Goal: Find specific page/section: Find specific page/section

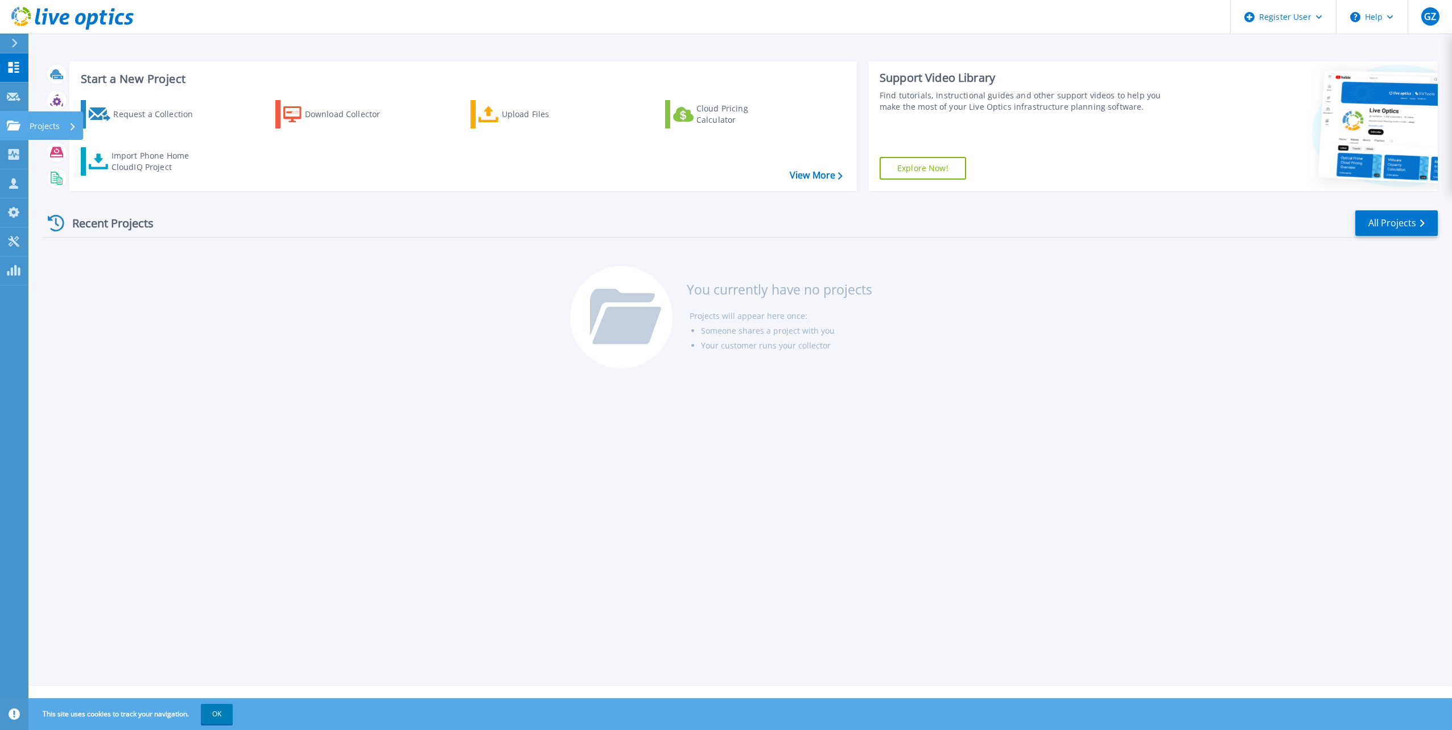
click at [5, 138] on link "Projects Projects" at bounding box center [14, 126] width 28 height 29
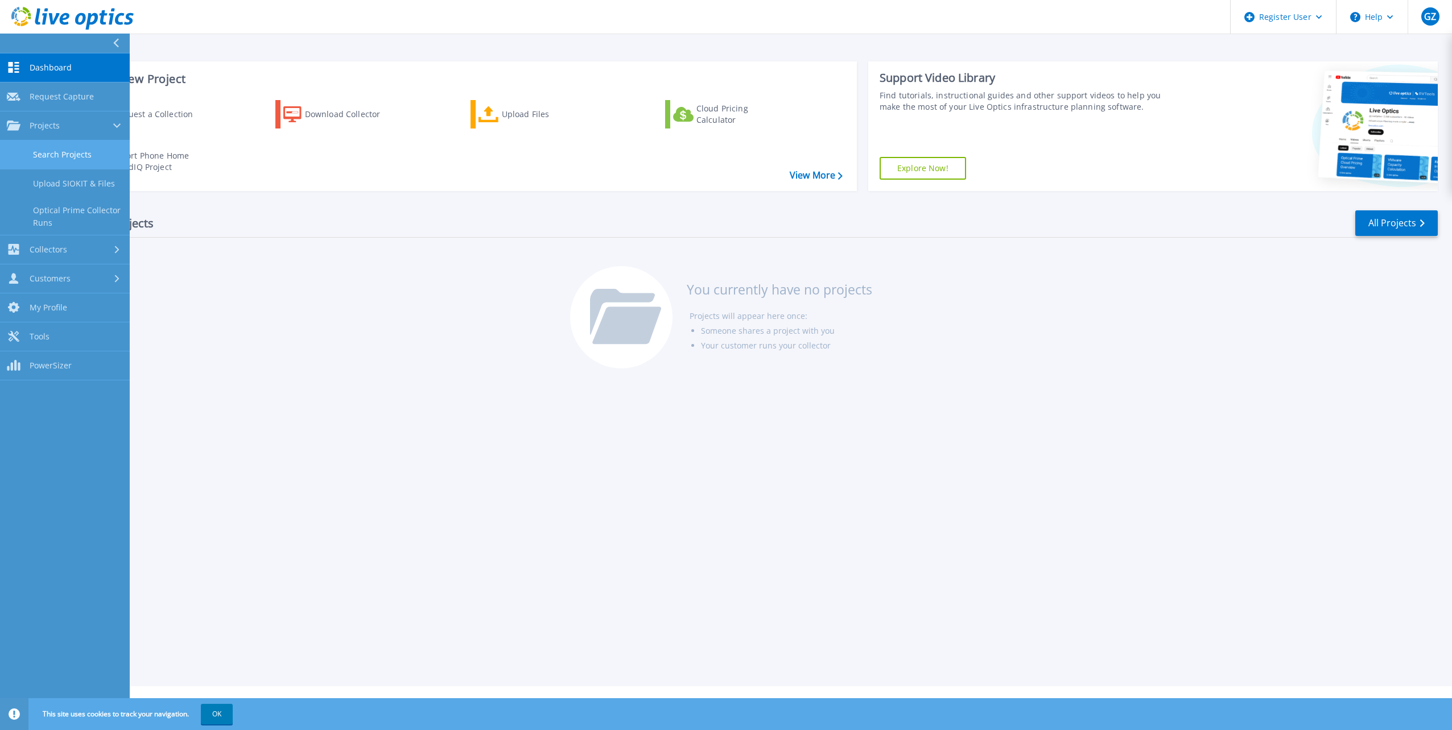
click at [93, 155] on link "Search Projects" at bounding box center [65, 155] width 130 height 29
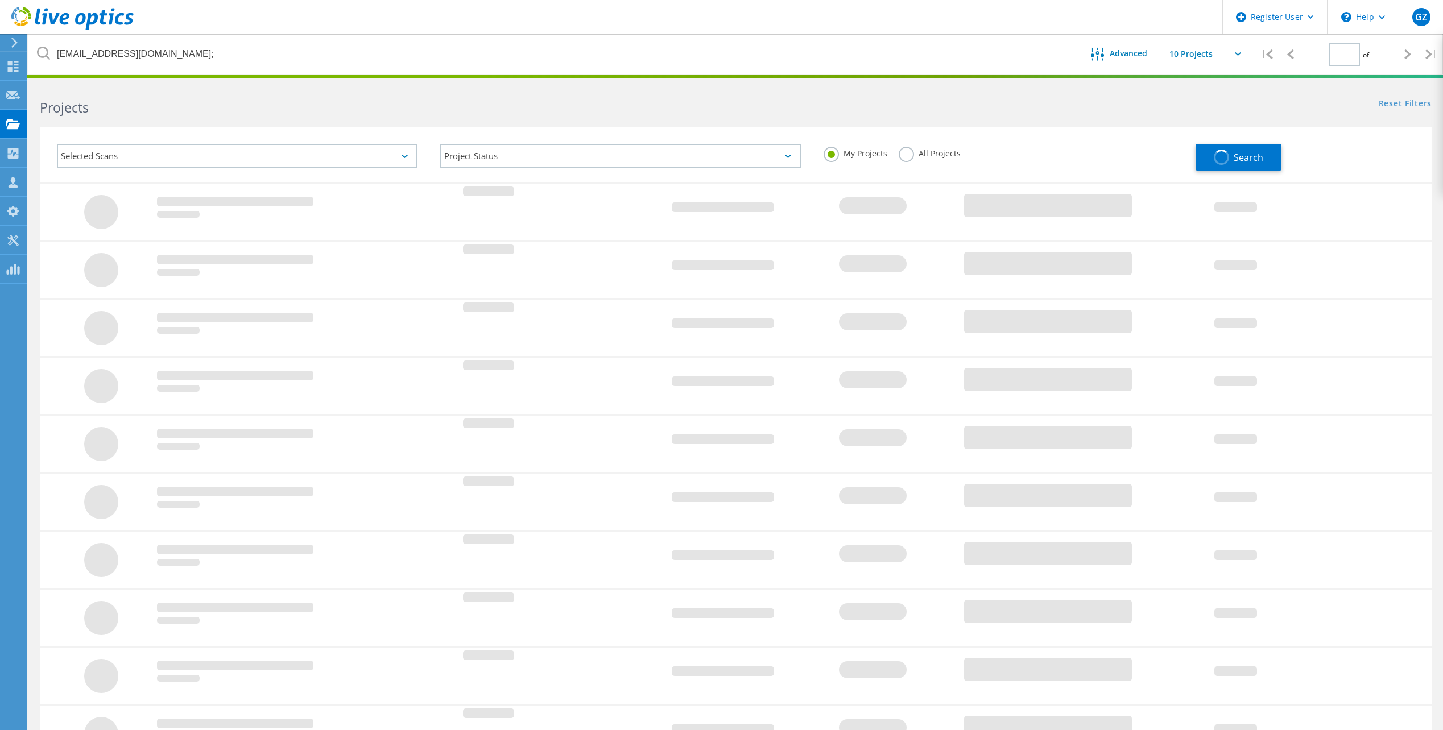
type input "1"
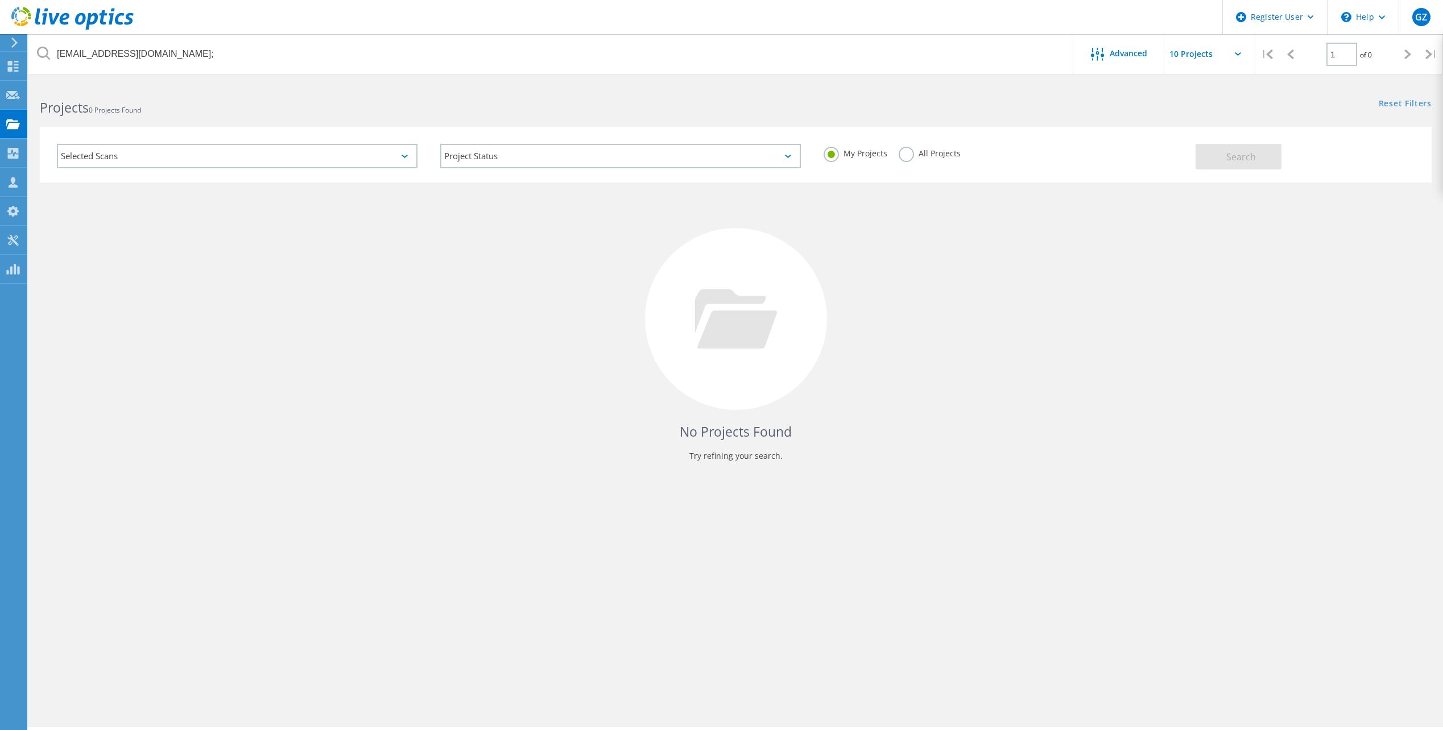
click at [191, 161] on div "Selected Scans" at bounding box center [237, 156] width 361 height 24
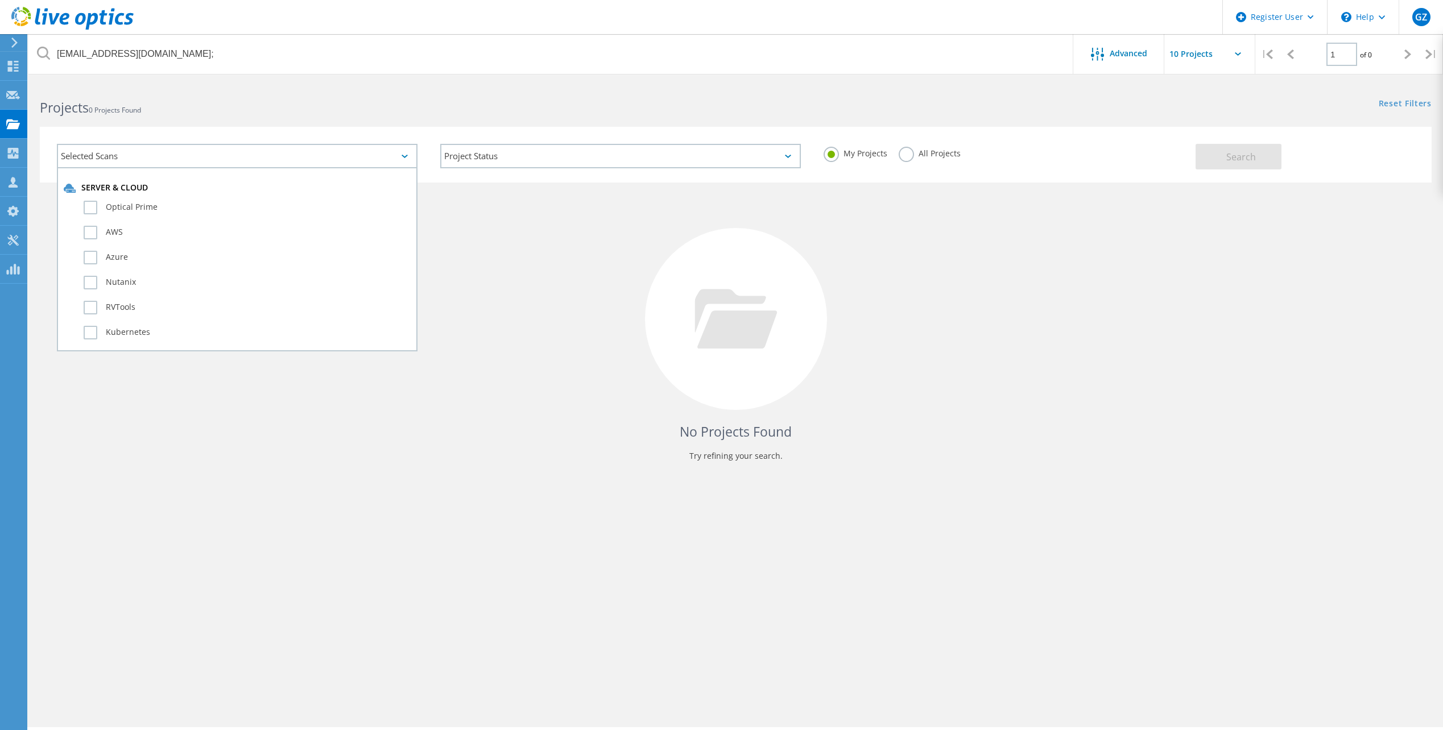
click at [191, 161] on div "Selected Scans" at bounding box center [237, 156] width 361 height 24
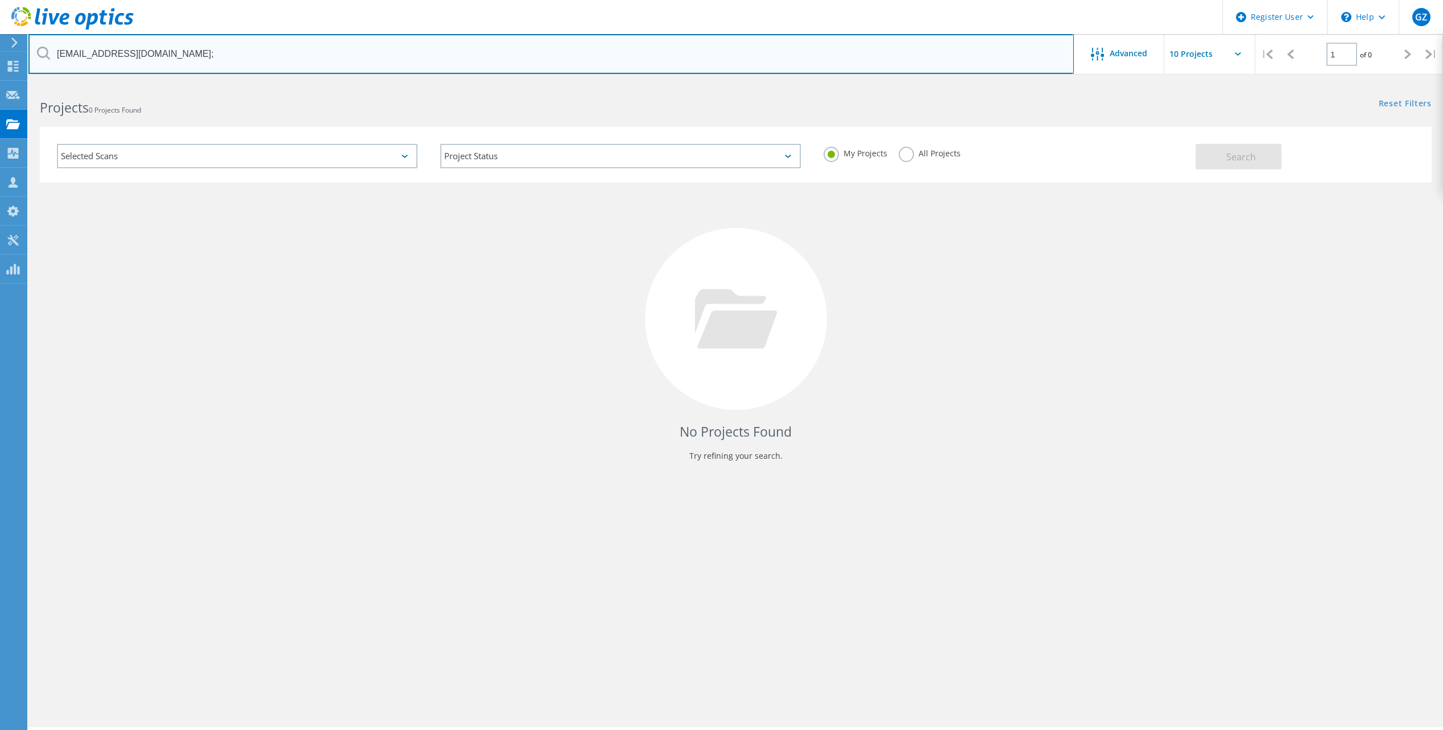
click at [181, 35] on input "javierrdz@joalvarez.com;" at bounding box center [551, 54] width 1046 height 40
click at [197, 49] on input "javierrdz@joalvarez.com;" at bounding box center [551, 54] width 1046 height 40
paste input "20642792.1"
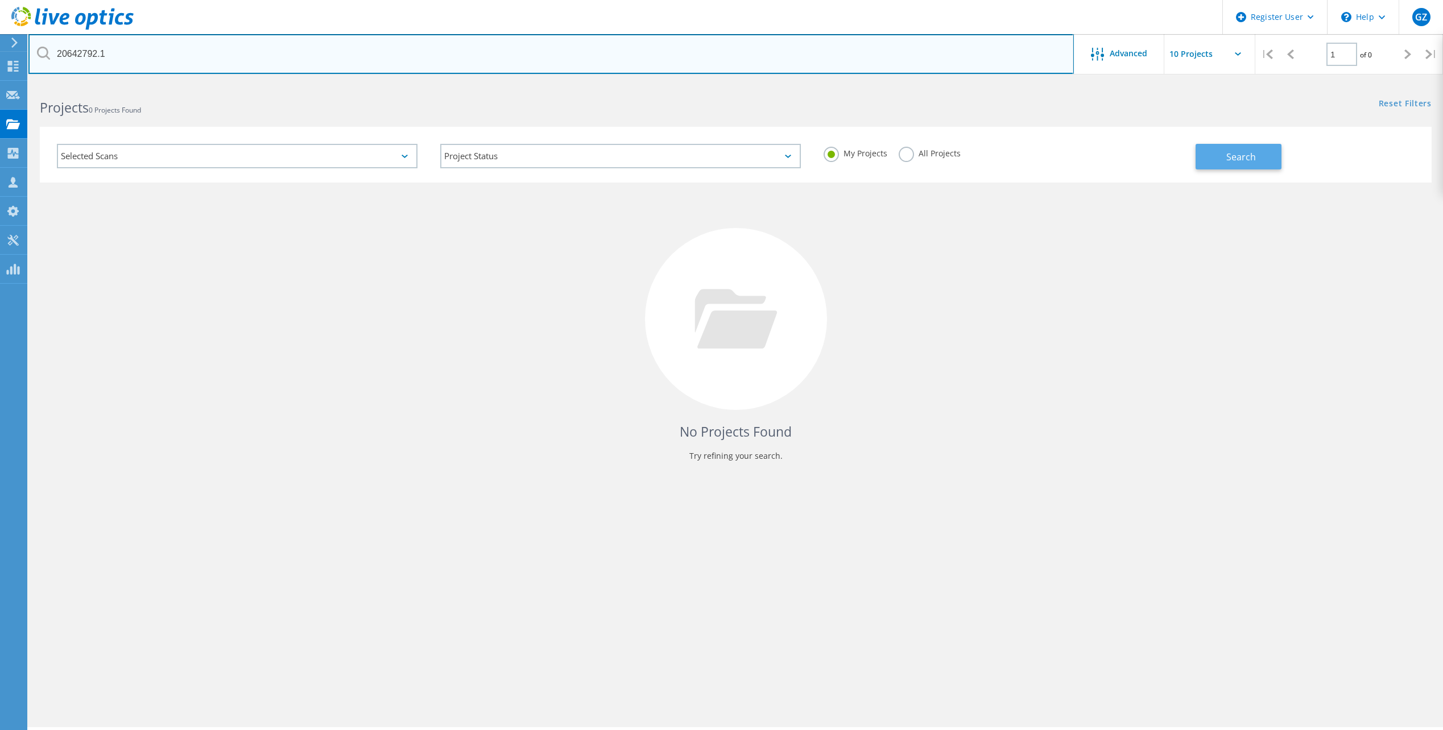
type input "20642792.1"
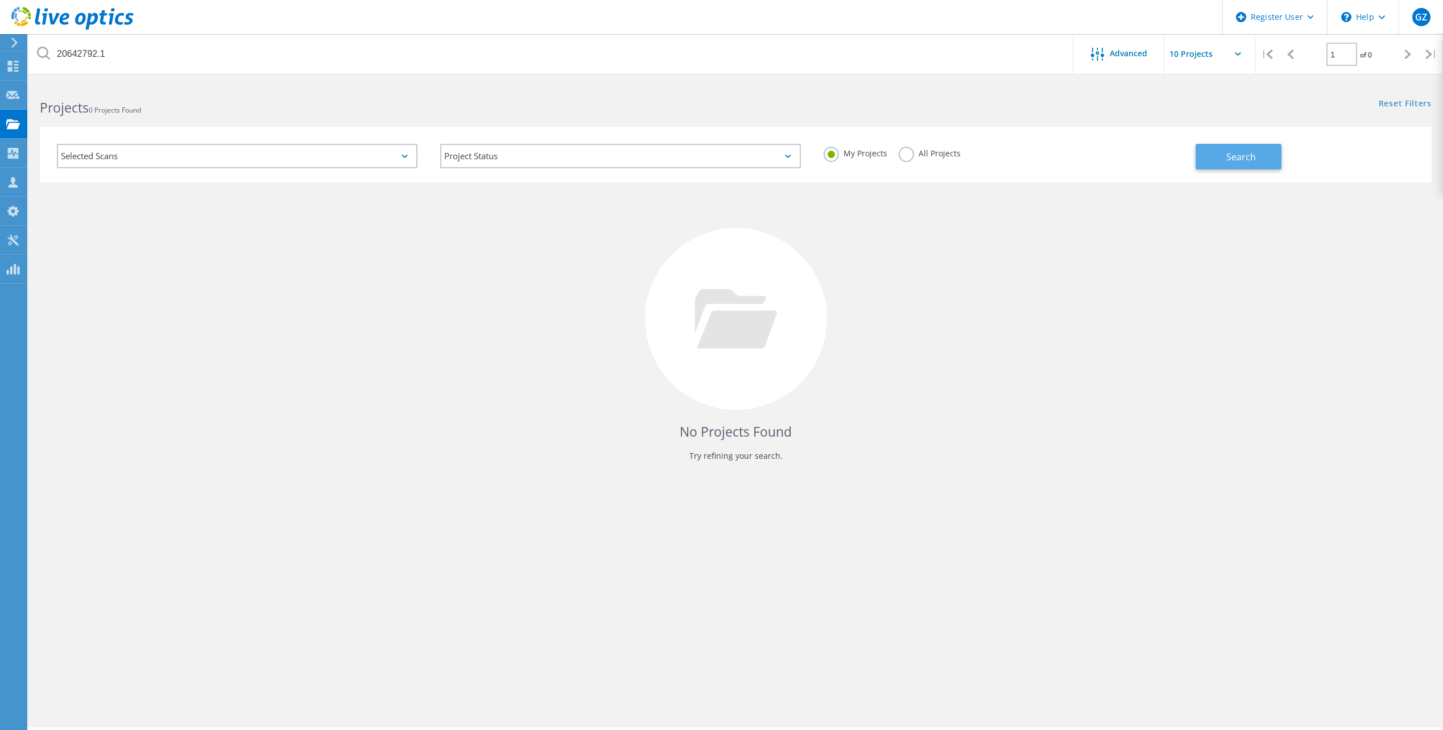
click at [1259, 158] on button "Search" at bounding box center [1239, 157] width 86 height 26
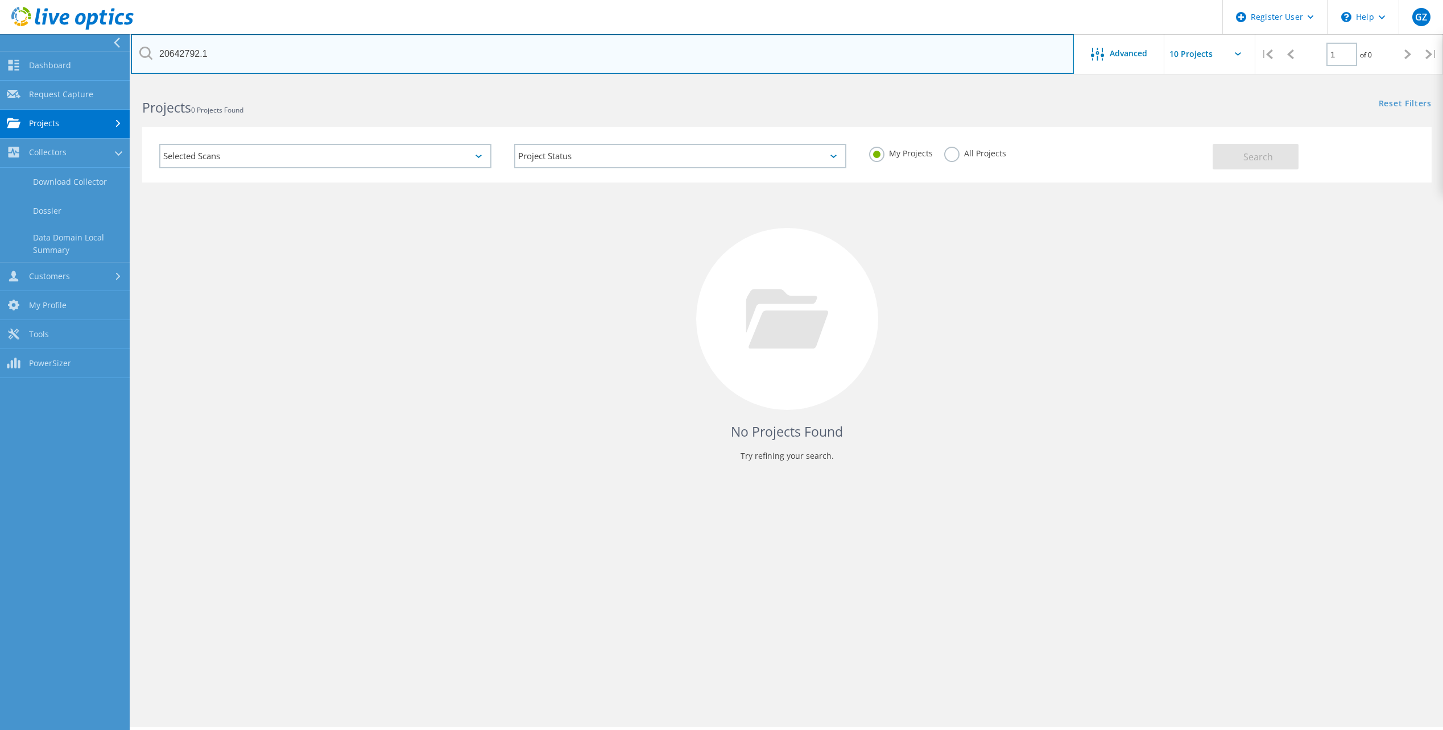
click at [237, 60] on input "20642792.1" at bounding box center [602, 54] width 943 height 40
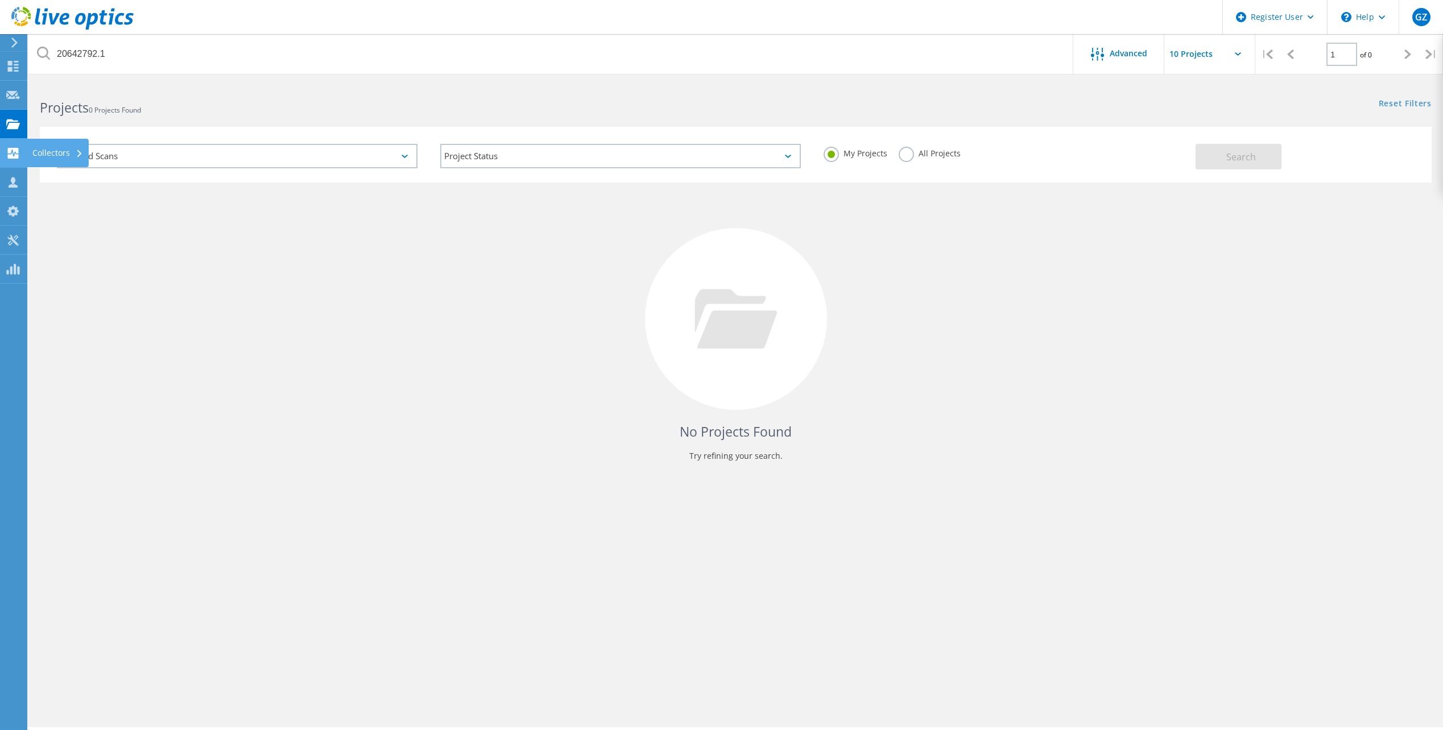
click at [10, 160] on div at bounding box center [13, 154] width 14 height 13
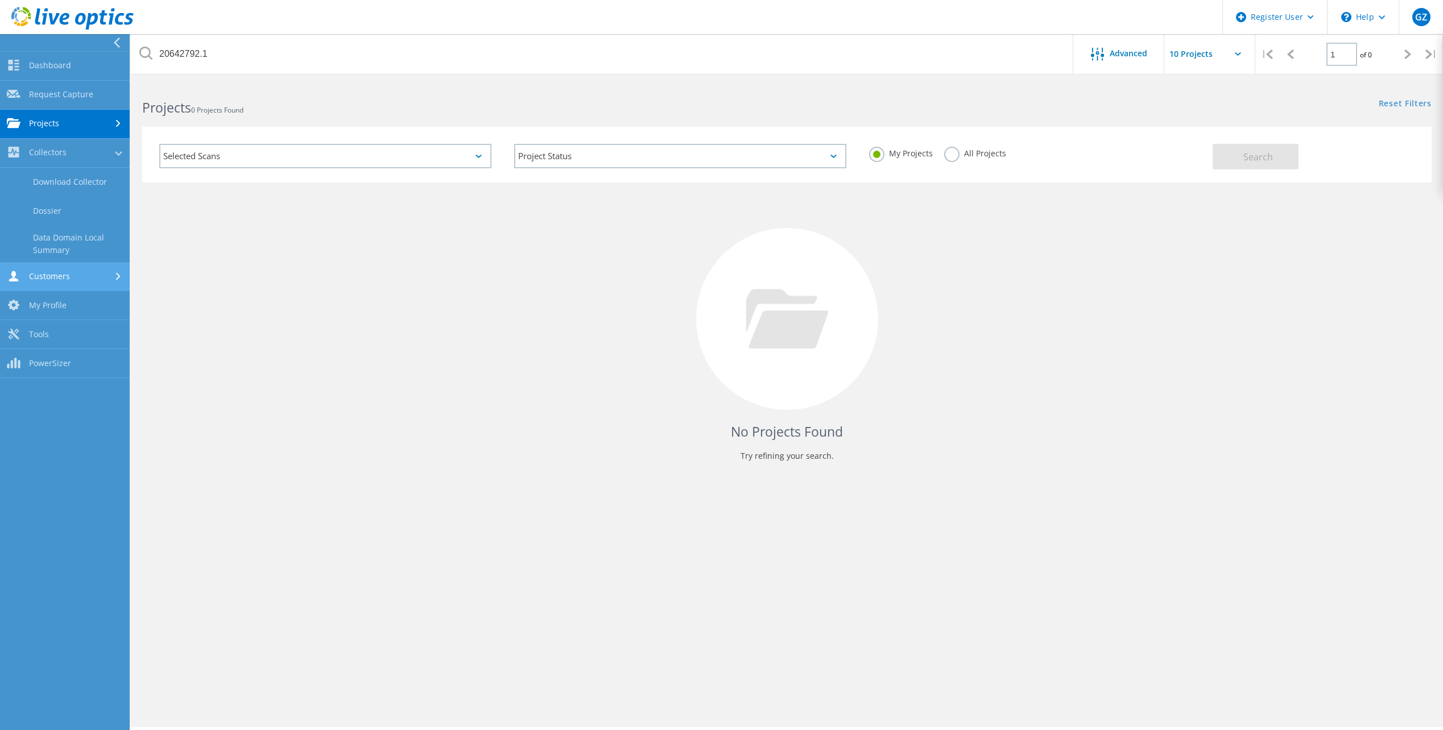
click at [82, 287] on link "Customers" at bounding box center [65, 277] width 130 height 29
